Goal: Check status

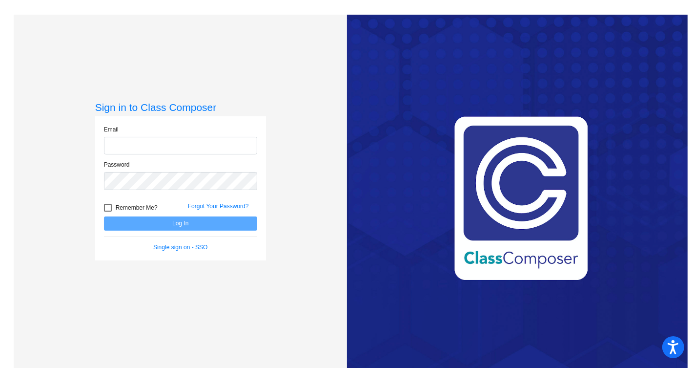
type input "[EMAIL_ADDRESS][DOMAIN_NAME]"
click at [198, 145] on input "[EMAIL_ADDRESS][DOMAIN_NAME]" at bounding box center [180, 146] width 153 height 18
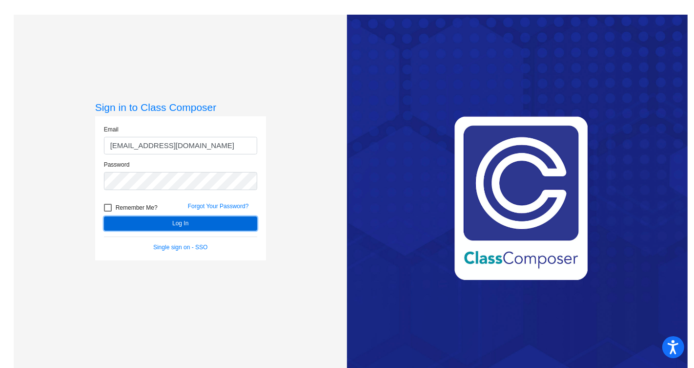
click at [165, 222] on button "Log In" at bounding box center [180, 223] width 153 height 14
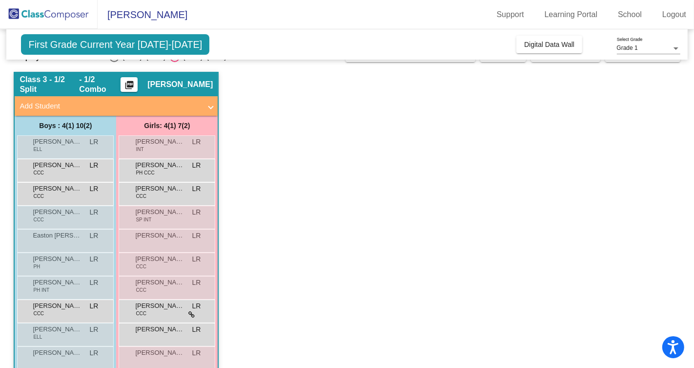
scroll to position [20, 0]
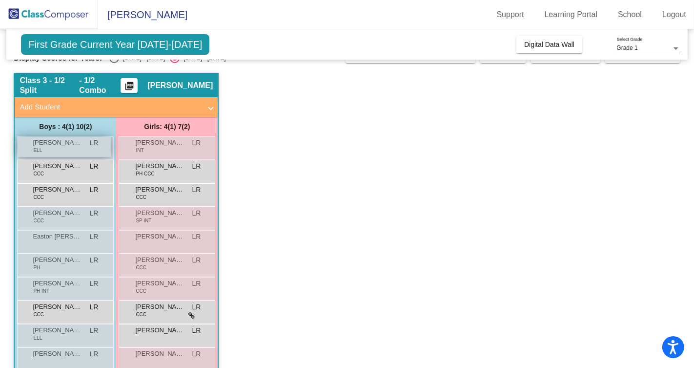
click at [68, 149] on div "[PERSON_NAME] [PERSON_NAME] lock do_not_disturb_alt" at bounding box center [64, 147] width 93 height 20
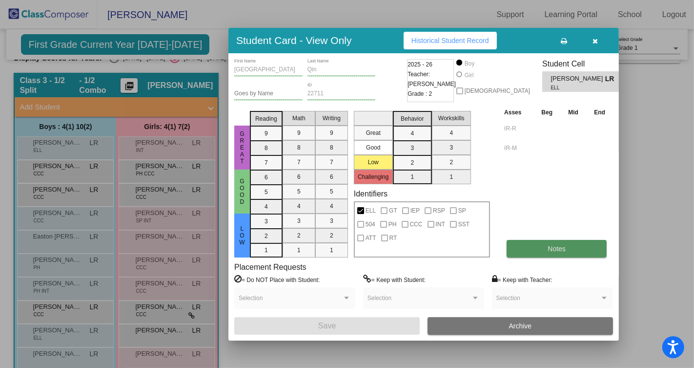
click at [565, 246] on span "Notes" at bounding box center [557, 249] width 18 height 8
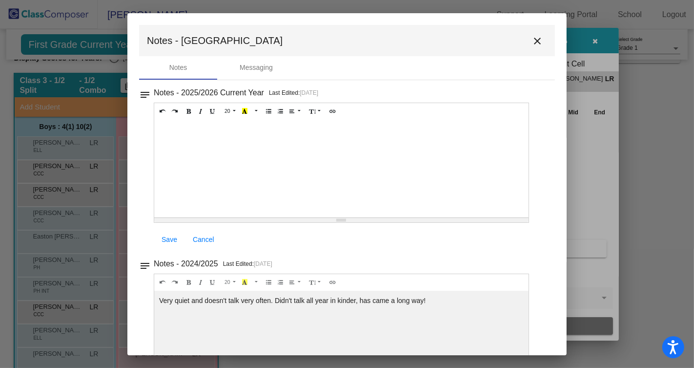
click at [533, 41] on mat-icon "close" at bounding box center [538, 41] width 12 height 12
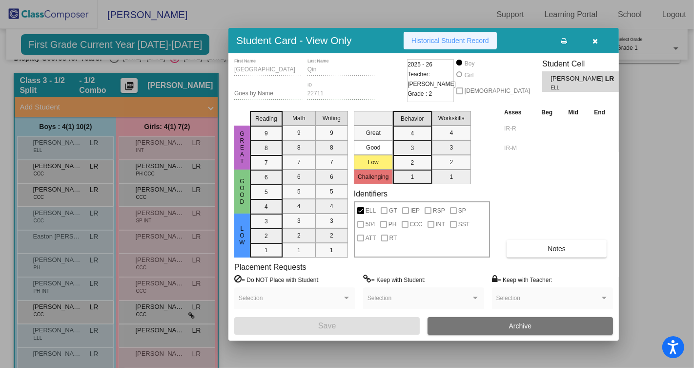
click at [428, 41] on span "Historical Student Record" at bounding box center [451, 41] width 78 height 8
click at [69, 168] on div at bounding box center [347, 184] width 694 height 368
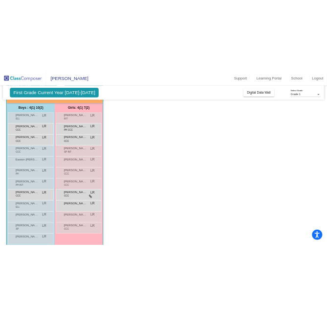
scroll to position [68, 0]
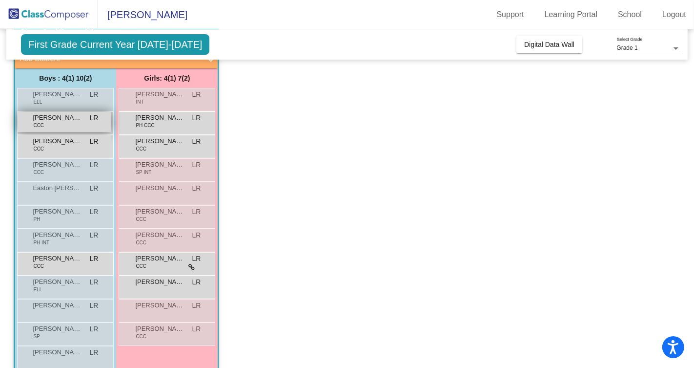
click at [78, 125] on div "[PERSON_NAME] CCC LR lock do_not_disturb_alt" at bounding box center [64, 122] width 93 height 20
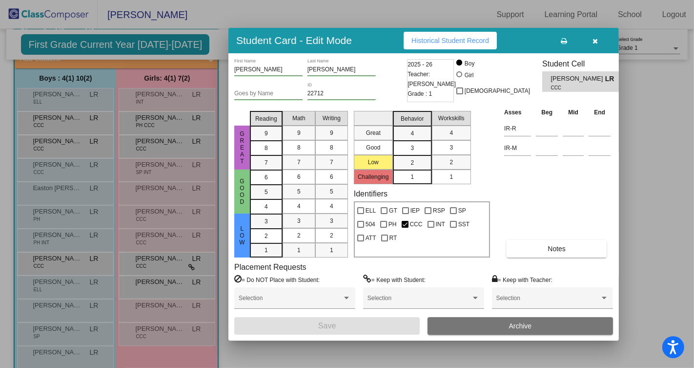
click at [448, 41] on span "Historical Student Record" at bounding box center [451, 41] width 78 height 8
click at [58, 143] on div at bounding box center [347, 184] width 694 height 368
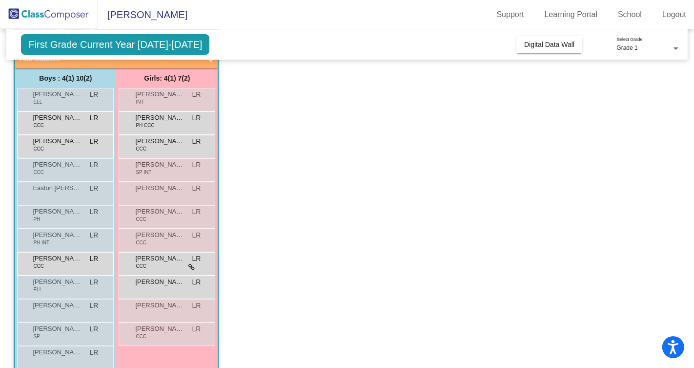
click at [58, 143] on span "[PERSON_NAME]" at bounding box center [57, 141] width 49 height 10
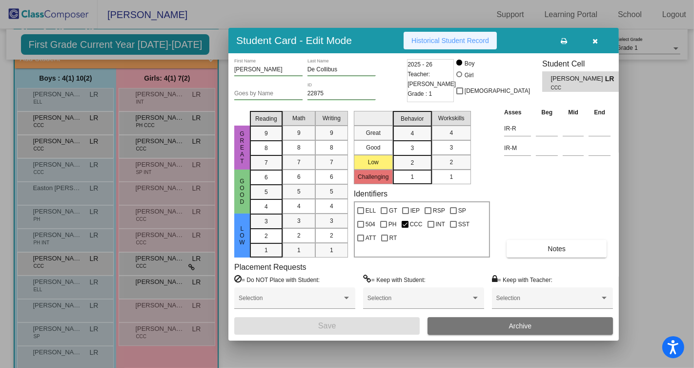
click at [443, 38] on span "Historical Student Record" at bounding box center [451, 41] width 78 height 8
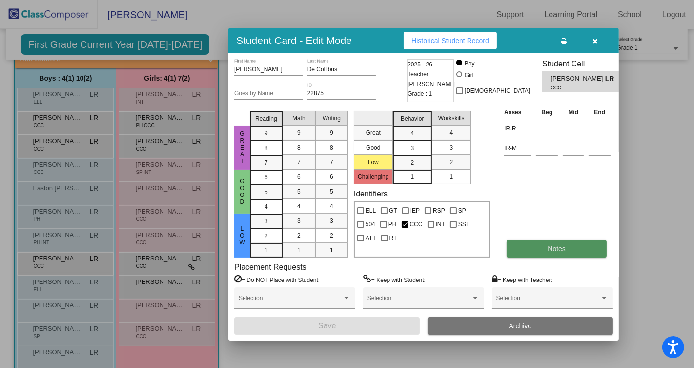
click at [532, 253] on button "Notes" at bounding box center [557, 249] width 100 height 18
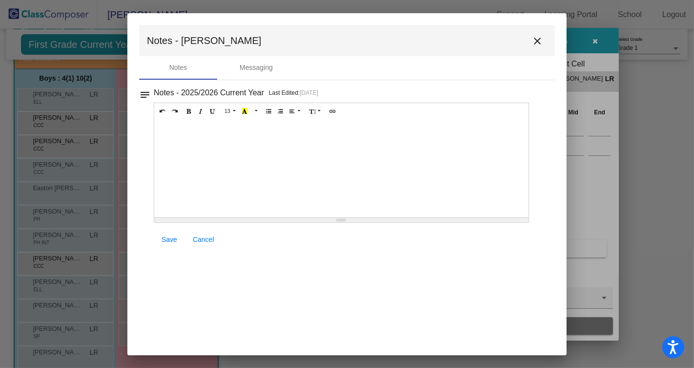
click at [539, 38] on mat-icon "close" at bounding box center [538, 41] width 12 height 12
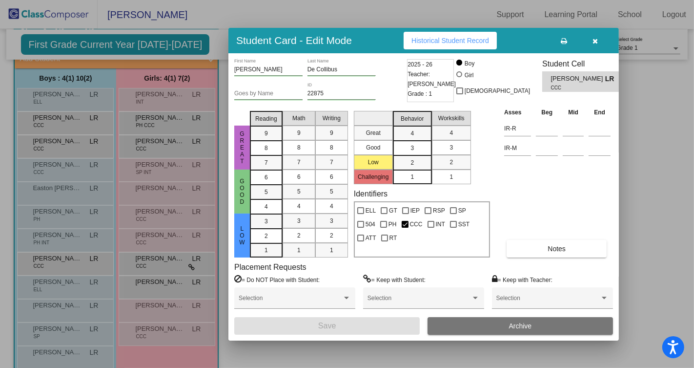
click at [60, 195] on div at bounding box center [347, 184] width 694 height 368
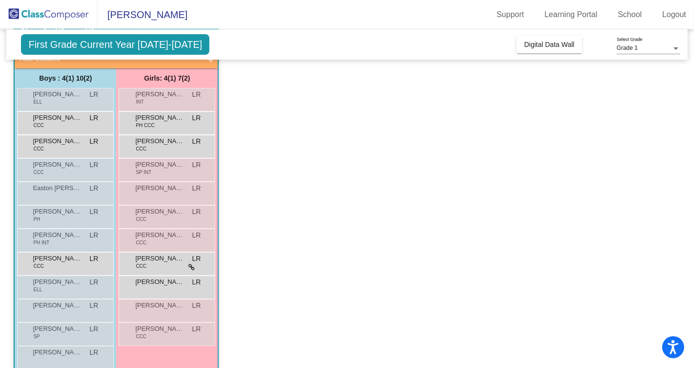
click at [60, 195] on div "Easton [PERSON_NAME] lock do_not_disturb_alt" at bounding box center [64, 192] width 93 height 20
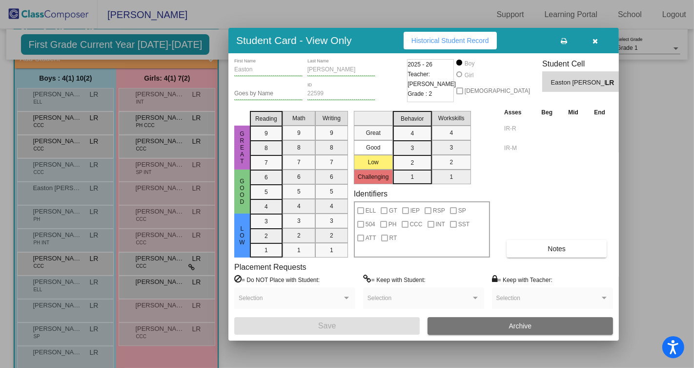
click at [433, 43] on span "Historical Student Record" at bounding box center [451, 41] width 78 height 8
click at [593, 42] on icon "button" at bounding box center [595, 41] width 5 height 7
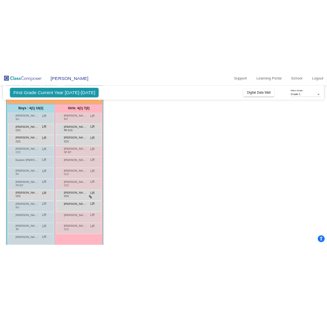
scroll to position [86, 0]
